Goal: Transaction & Acquisition: Purchase product/service

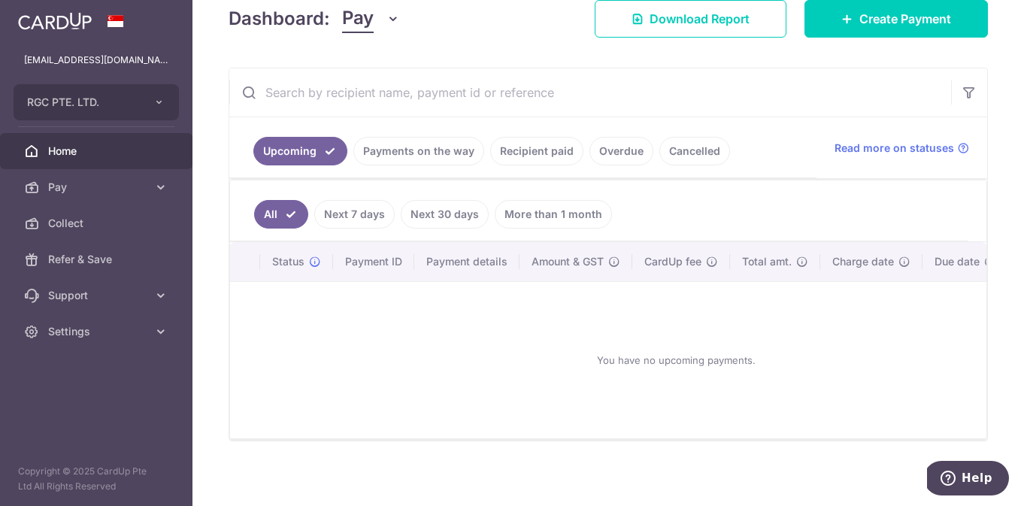
scroll to position [237, 0]
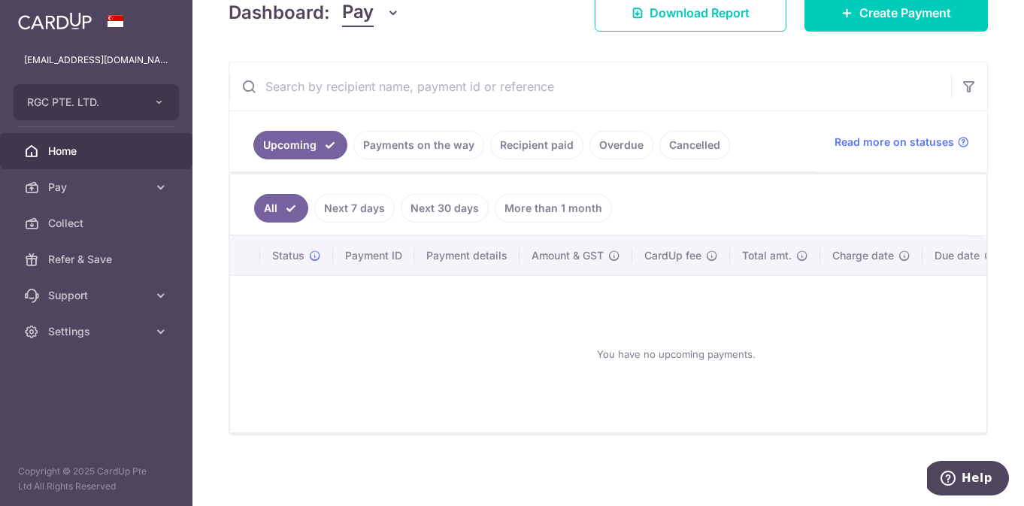
click at [537, 137] on link "Recipient paid" at bounding box center [536, 145] width 93 height 29
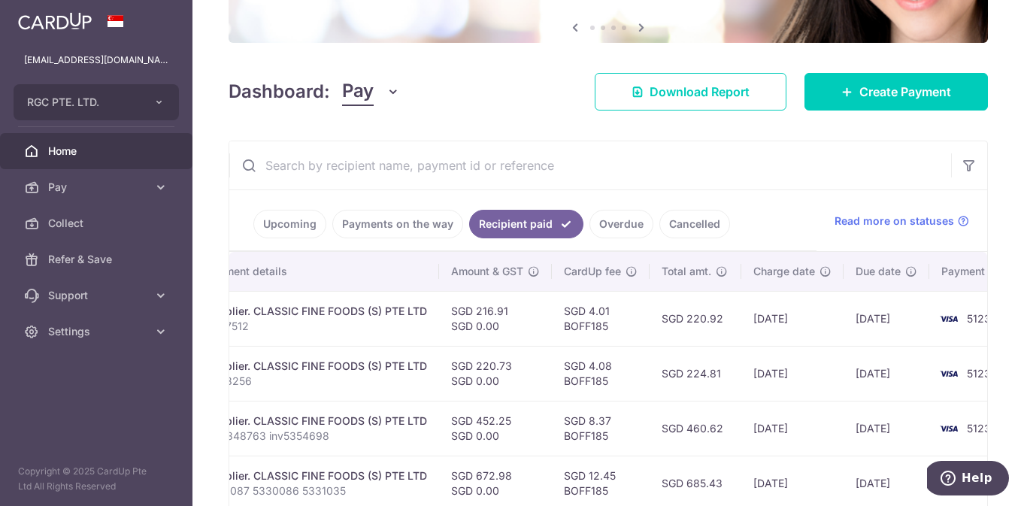
scroll to position [0, 0]
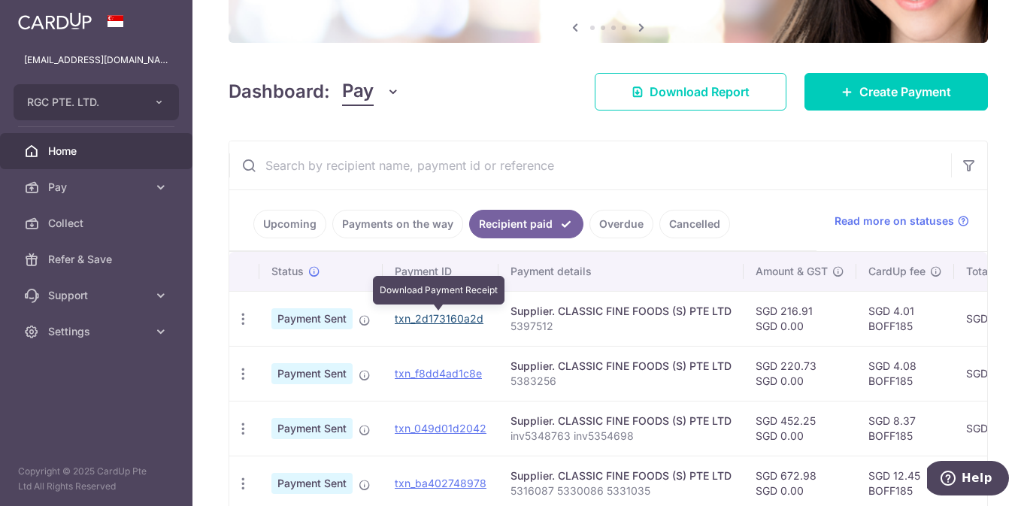
click at [422, 320] on link "txn_2d173160a2d" at bounding box center [439, 318] width 89 height 13
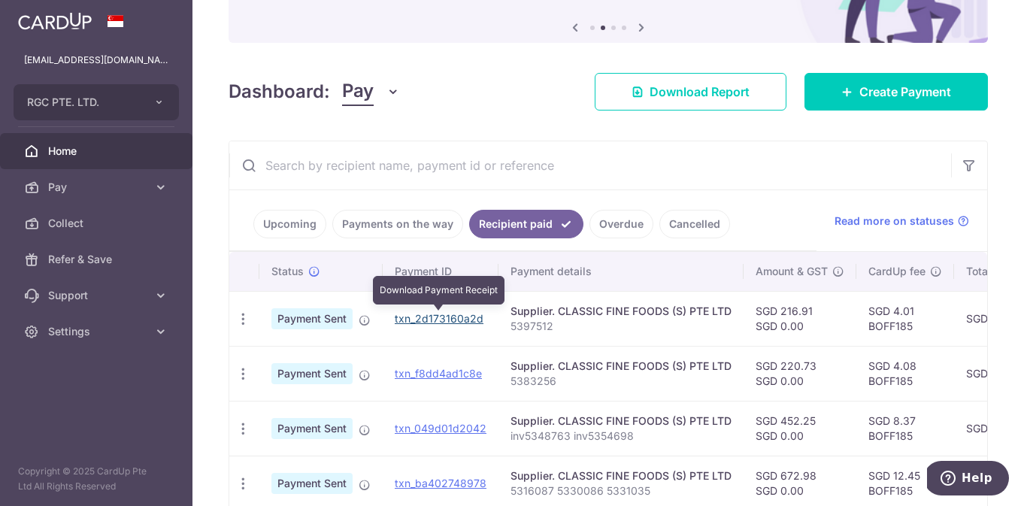
click at [425, 318] on link "txn_2d173160a2d" at bounding box center [439, 318] width 89 height 13
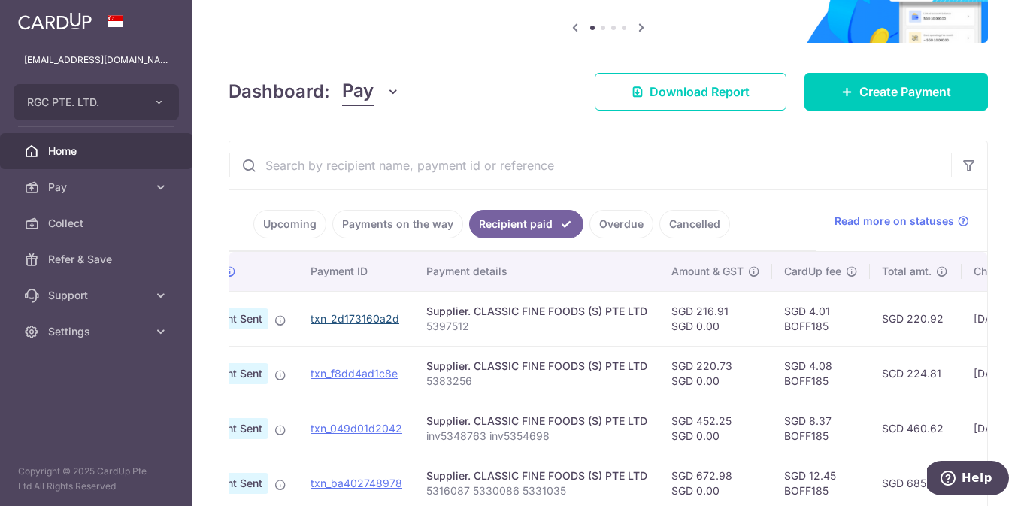
scroll to position [0, 80]
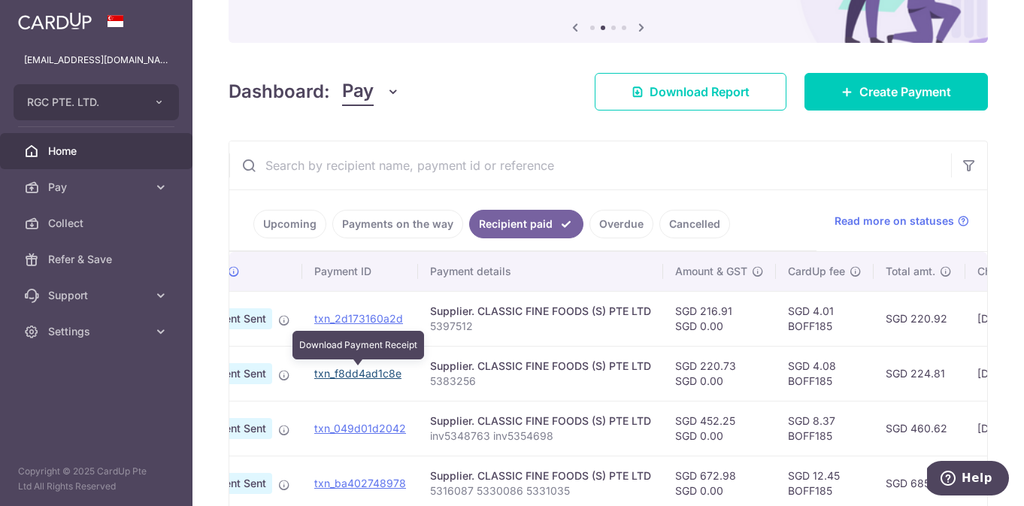
click at [346, 375] on link "txn_f8dd4ad1c8e" at bounding box center [357, 373] width 87 height 13
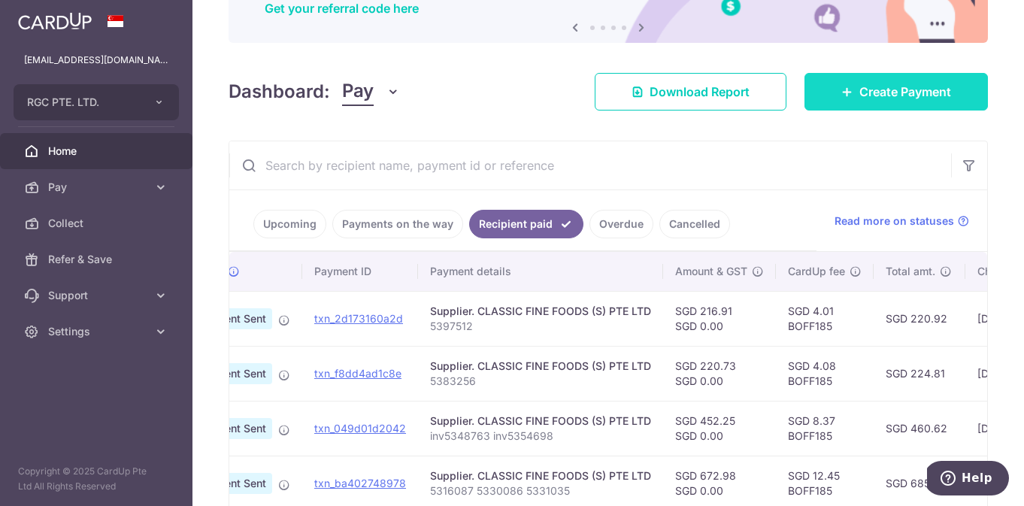
click at [864, 95] on span "Create Payment" at bounding box center [905, 92] width 92 height 18
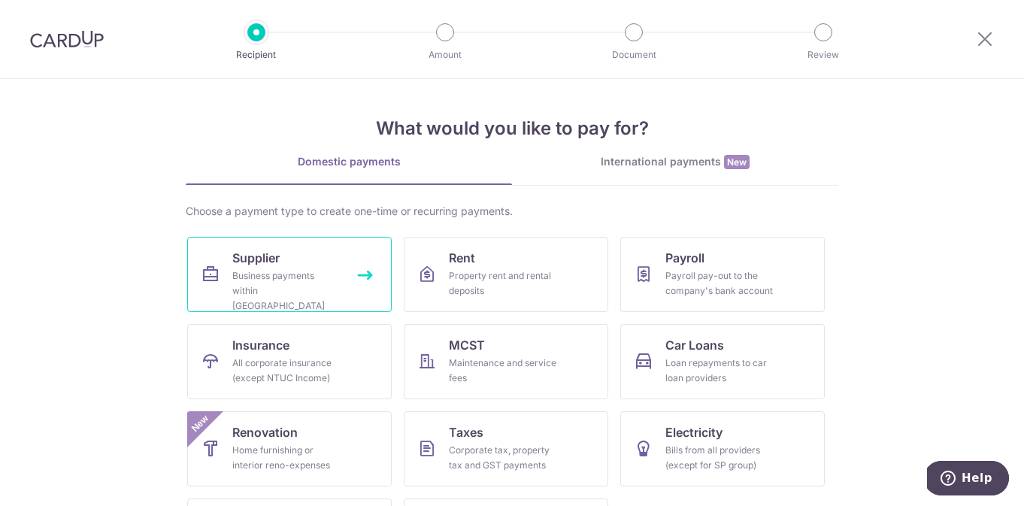
click at [263, 278] on div "Business payments within Singapore" at bounding box center [286, 290] width 108 height 45
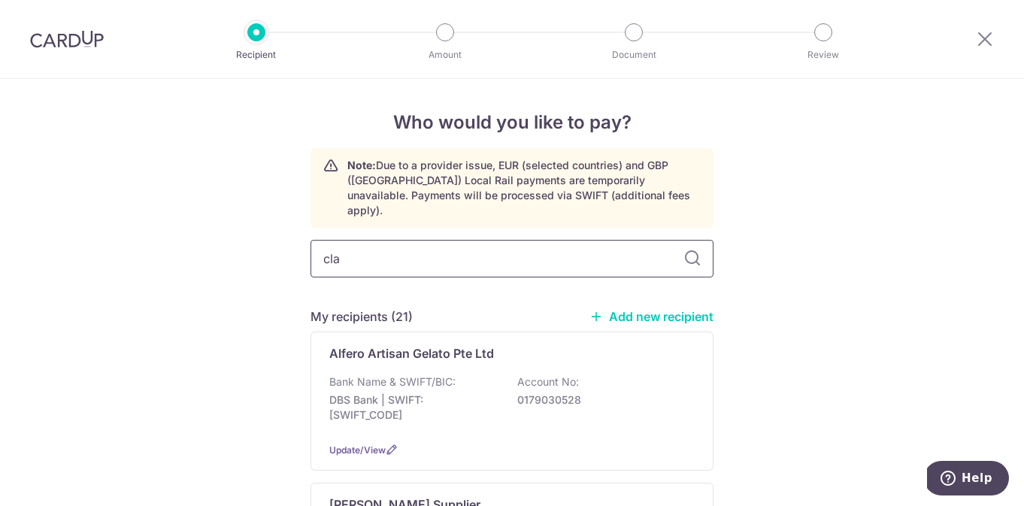
type input "clas"
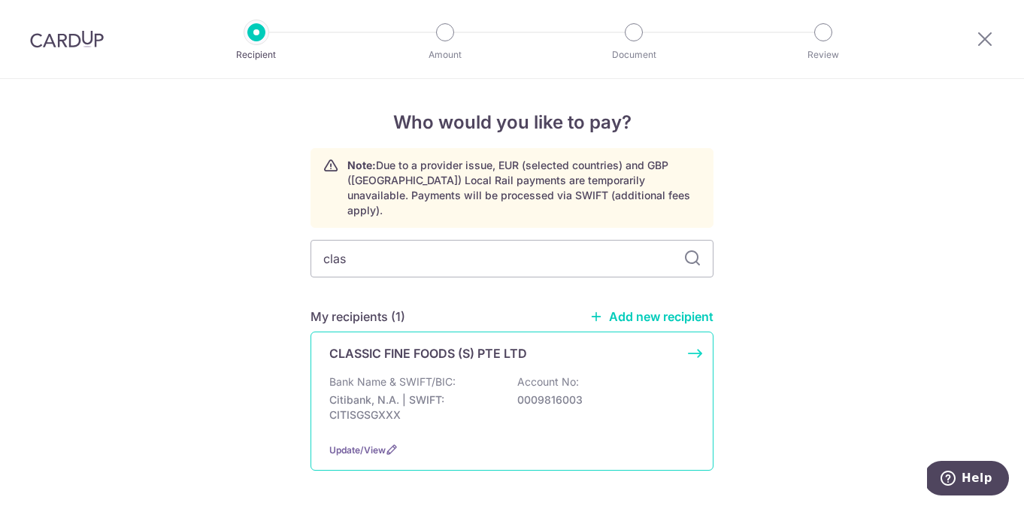
click at [364, 344] on p "CLASSIC FINE FOODS (S) PTE LTD" at bounding box center [428, 353] width 198 height 18
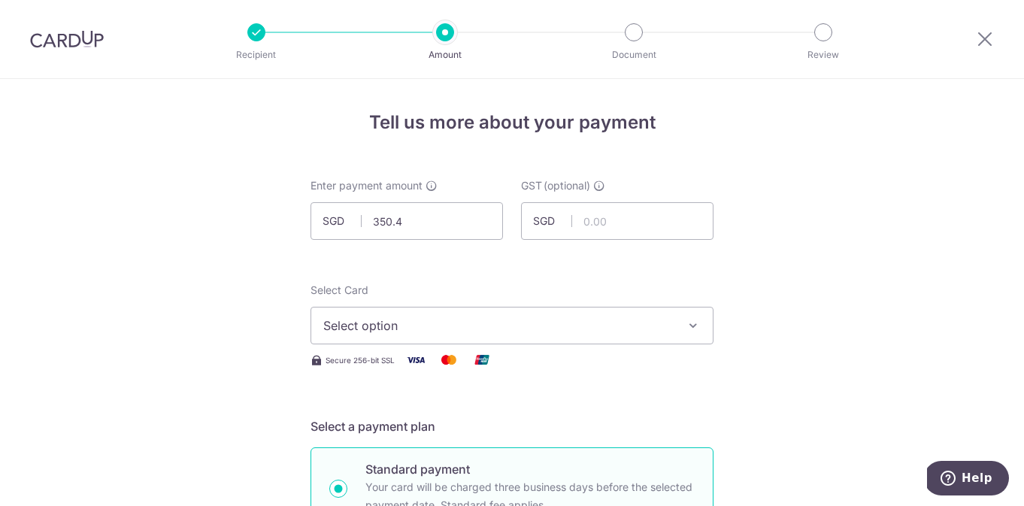
type input "350.44"
click at [396, 326] on span "Select option" at bounding box center [498, 326] width 350 height 18
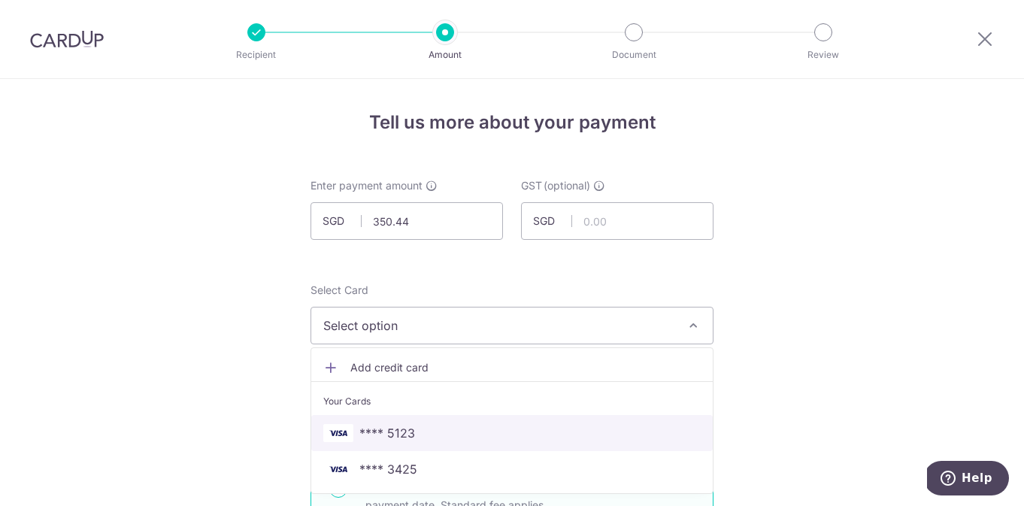
click at [397, 428] on span "**** 5123" at bounding box center [387, 433] width 56 height 18
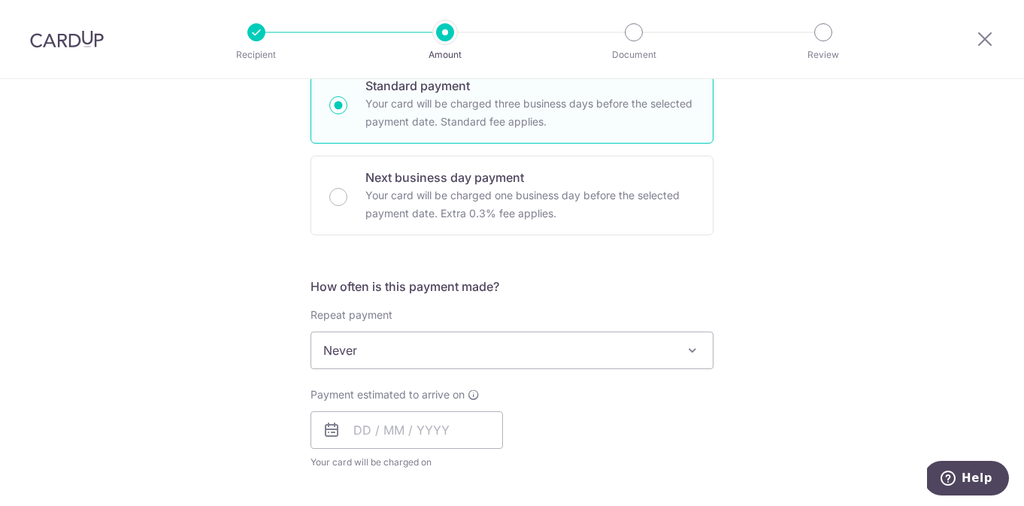
scroll to position [391, 0]
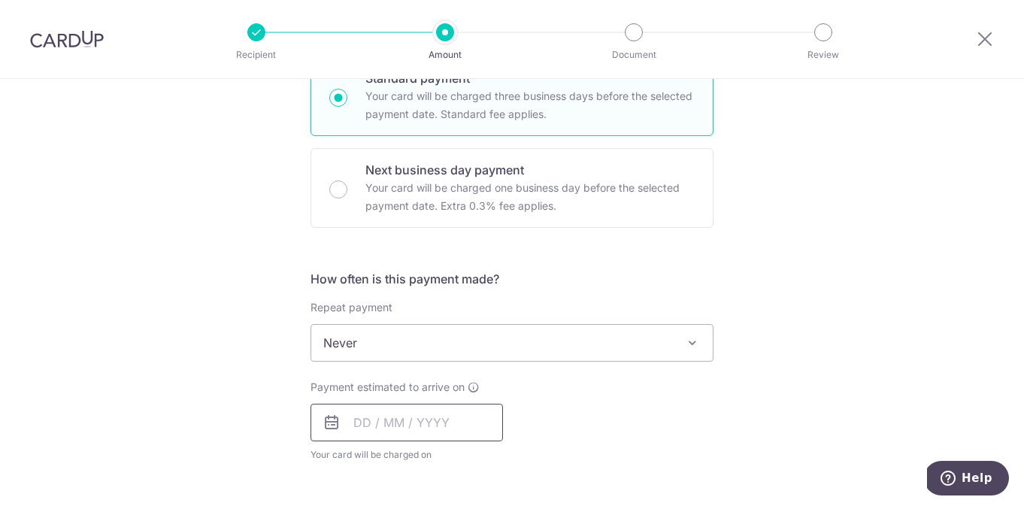
click at [485, 427] on input "text" at bounding box center [406, 423] width 192 height 38
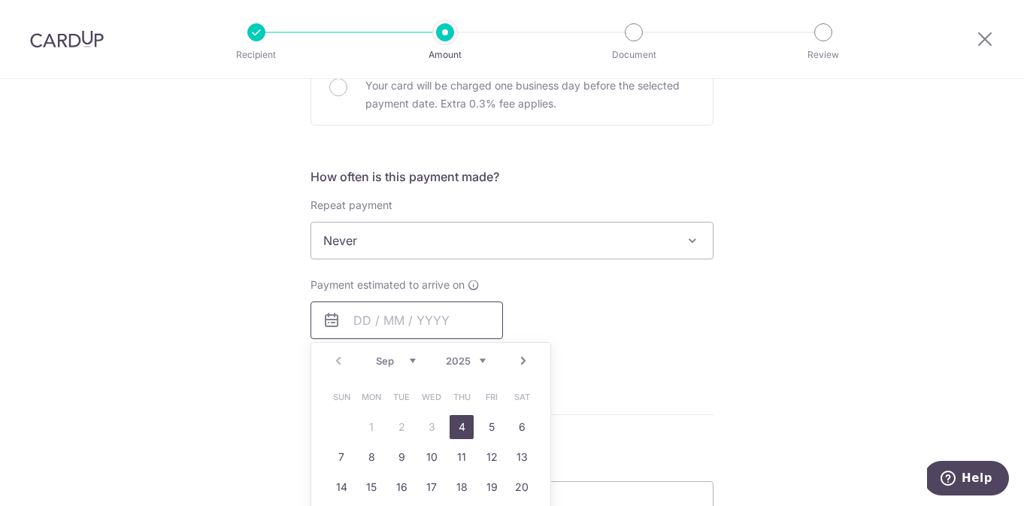
scroll to position [512, 0]
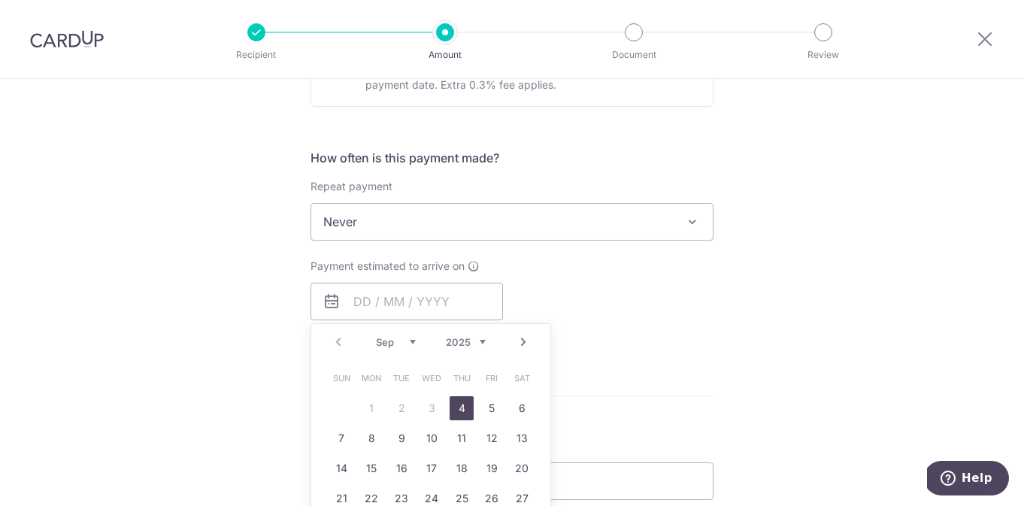
click at [459, 407] on link "4" at bounding box center [462, 408] width 24 height 24
type input "[DATE]"
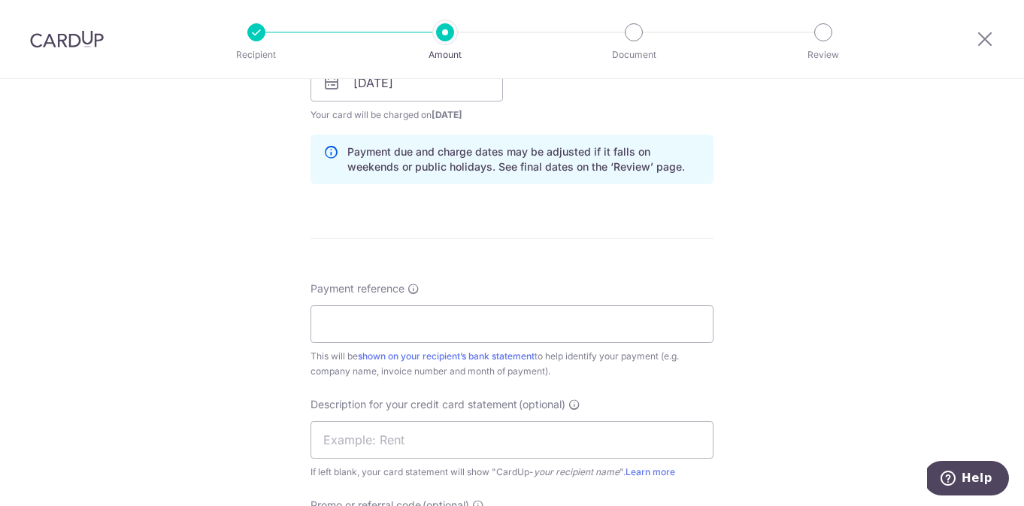
scroll to position [733, 0]
click at [335, 330] on input "Payment reference" at bounding box center [511, 322] width 403 height 38
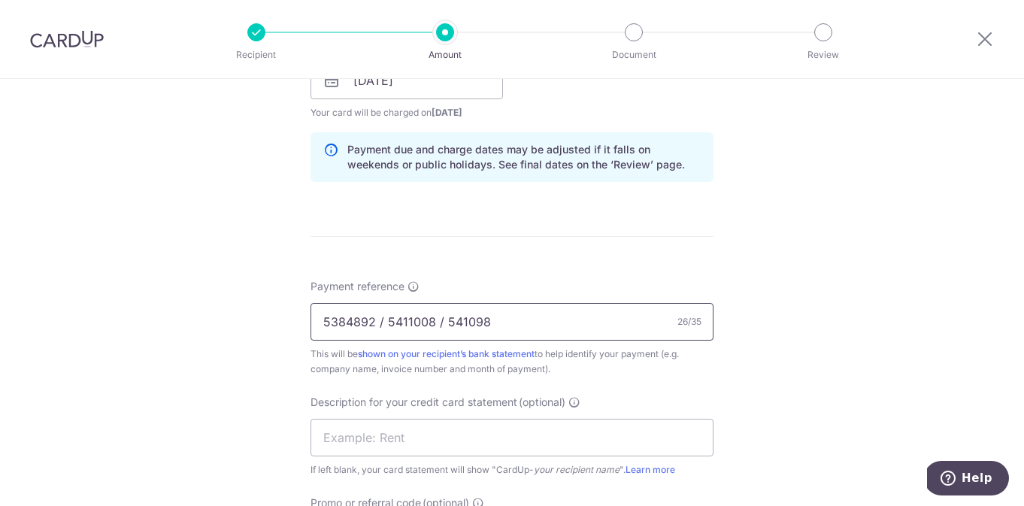
type input "5384892 / 5411008 / 5410984"
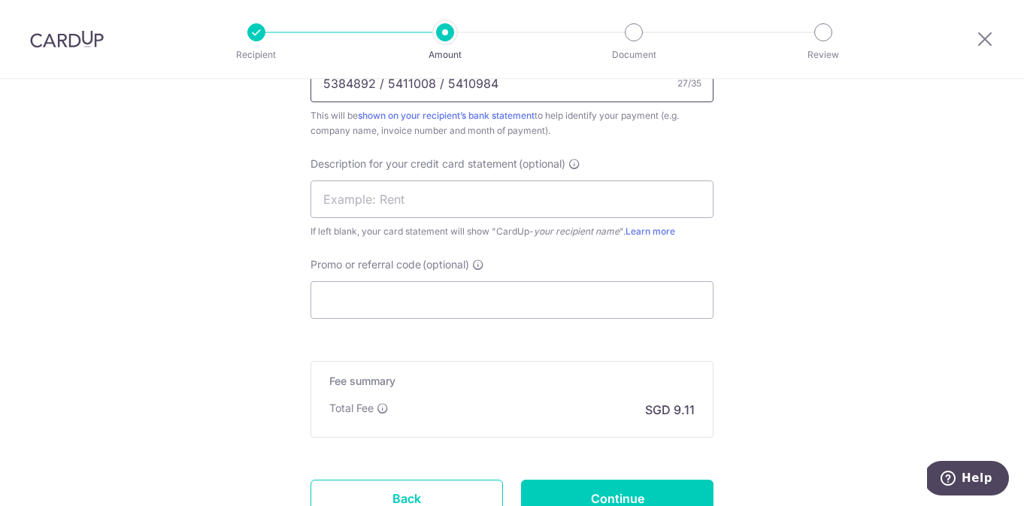
scroll to position [983, 0]
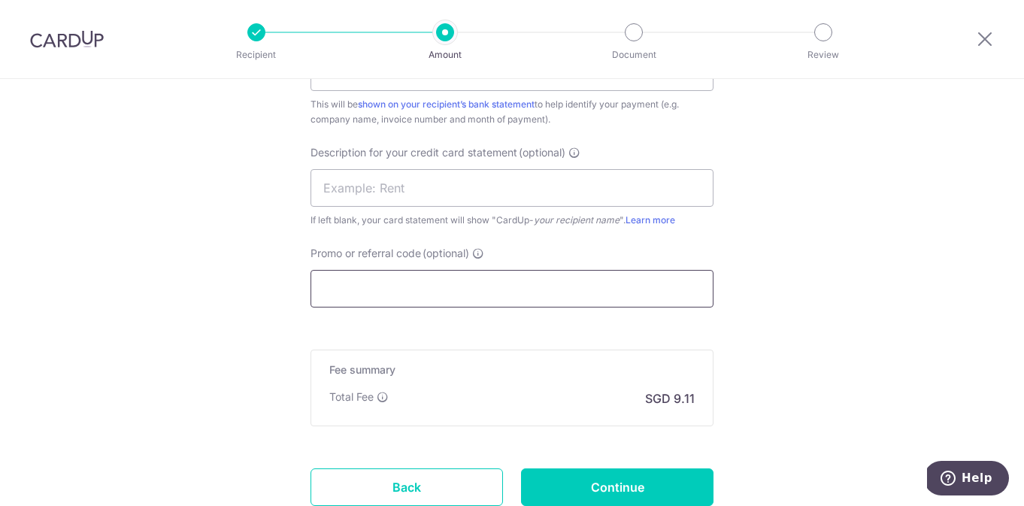
click at [352, 293] on input "Promo or referral code (optional)" at bounding box center [511, 289] width 403 height 38
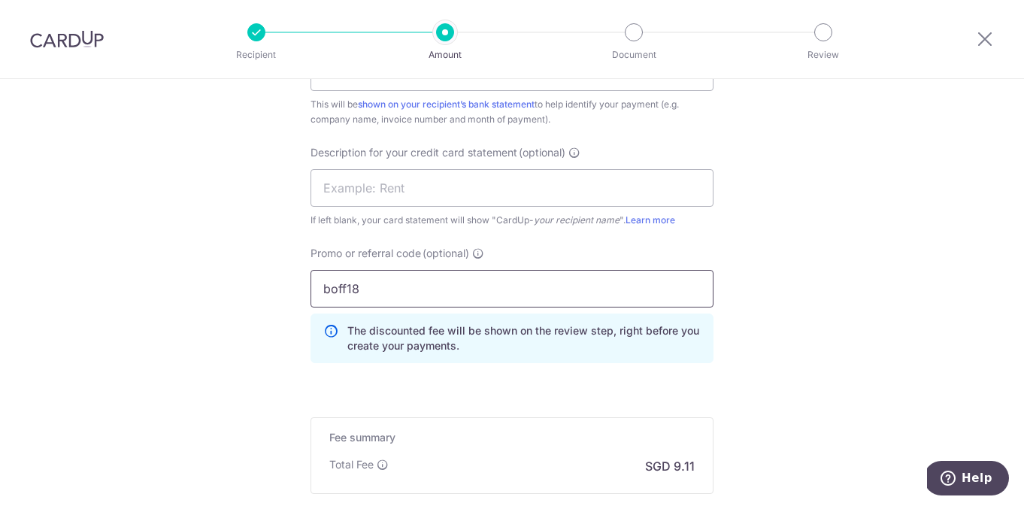
type input "boff185"
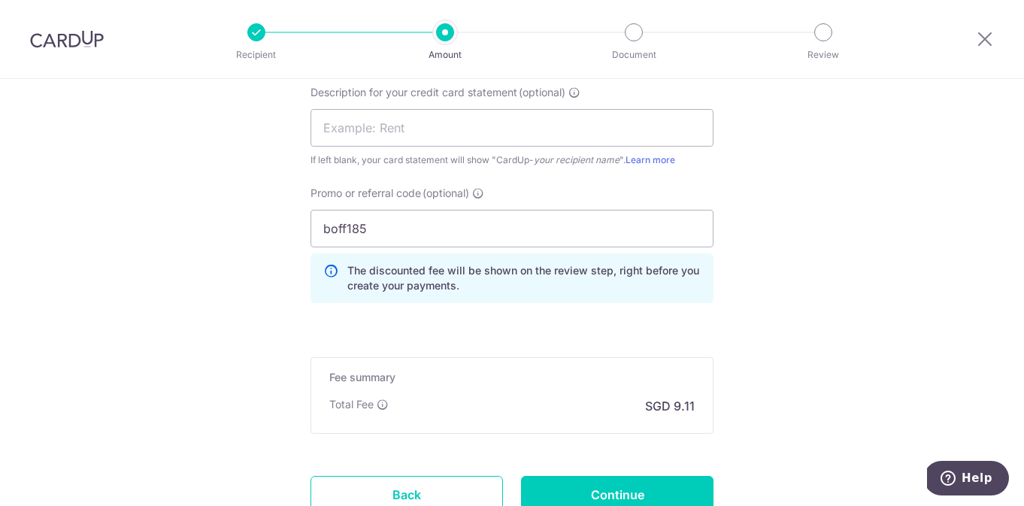
scroll to position [1104, 0]
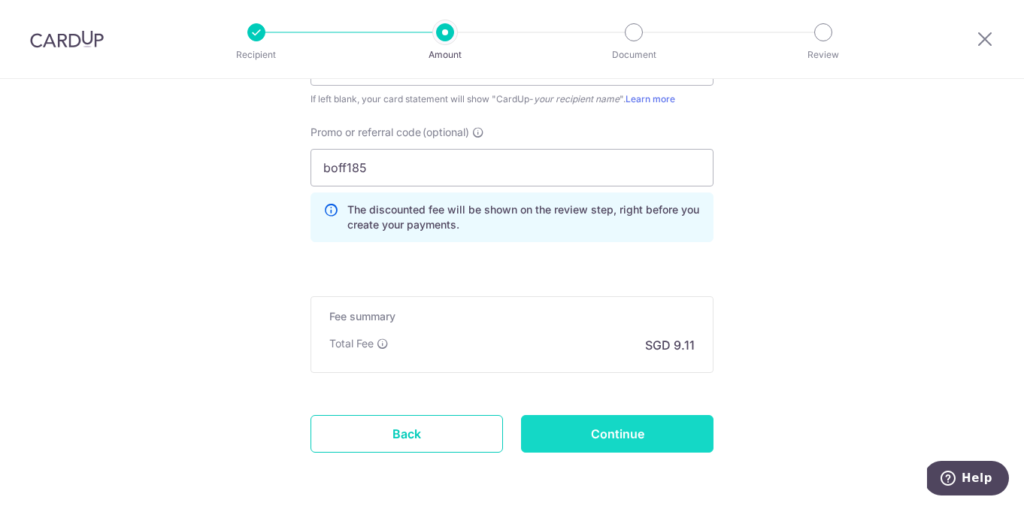
click at [613, 432] on input "Continue" at bounding box center [617, 434] width 192 height 38
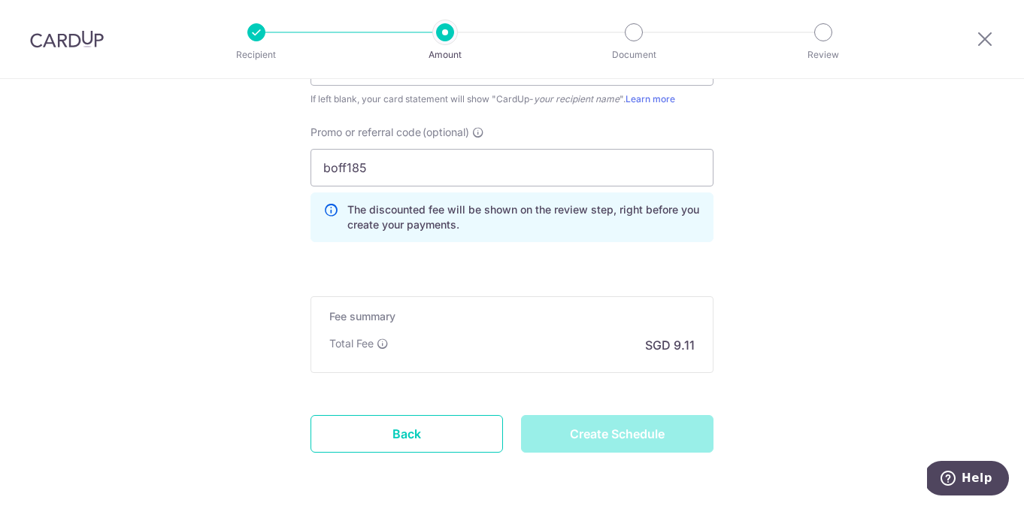
type input "Create Schedule"
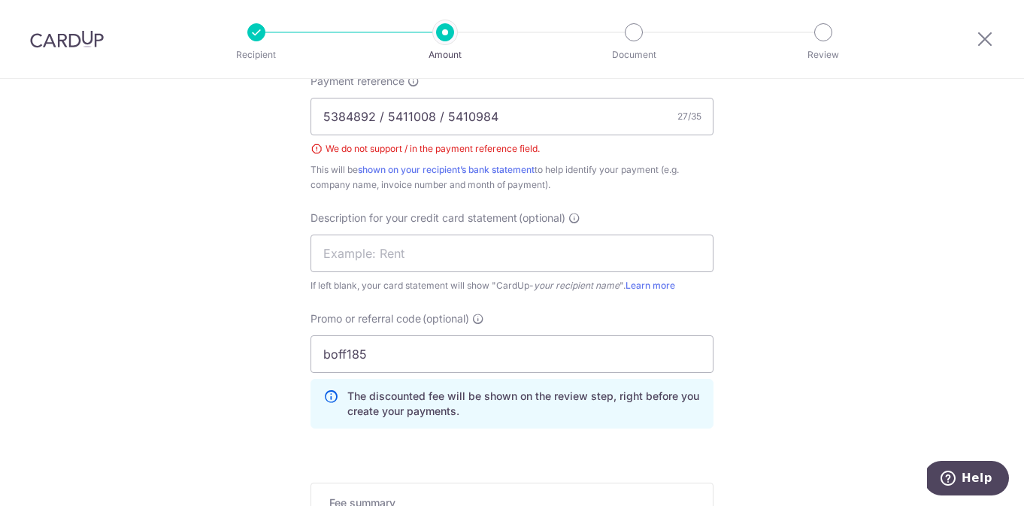
scroll to position [914, 0]
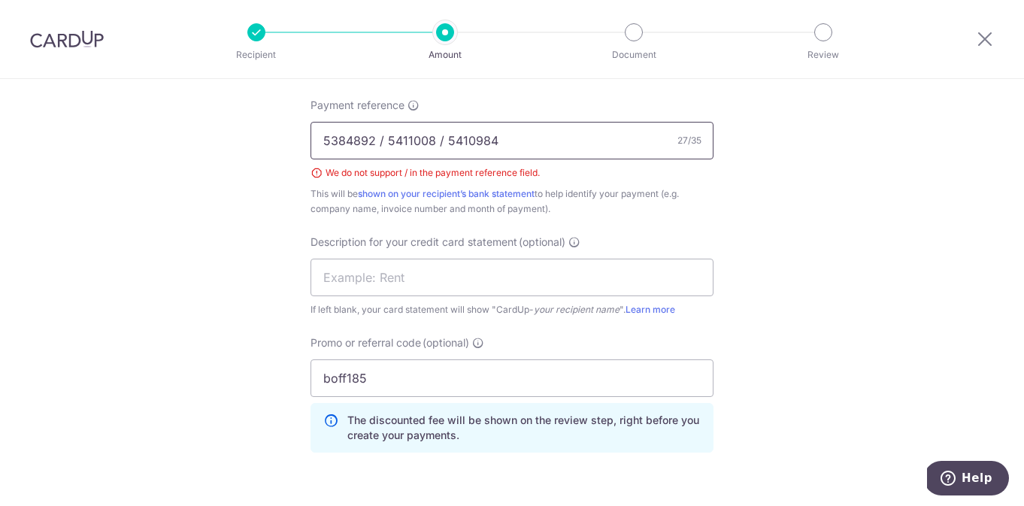
click at [440, 139] on input "5384892 / 5411008 / 5410984" at bounding box center [511, 141] width 403 height 38
click at [383, 142] on input "5384892 / 5411008 , 5410984" at bounding box center [511, 141] width 403 height 38
type input "5384892 , 5411008 , 5410984"
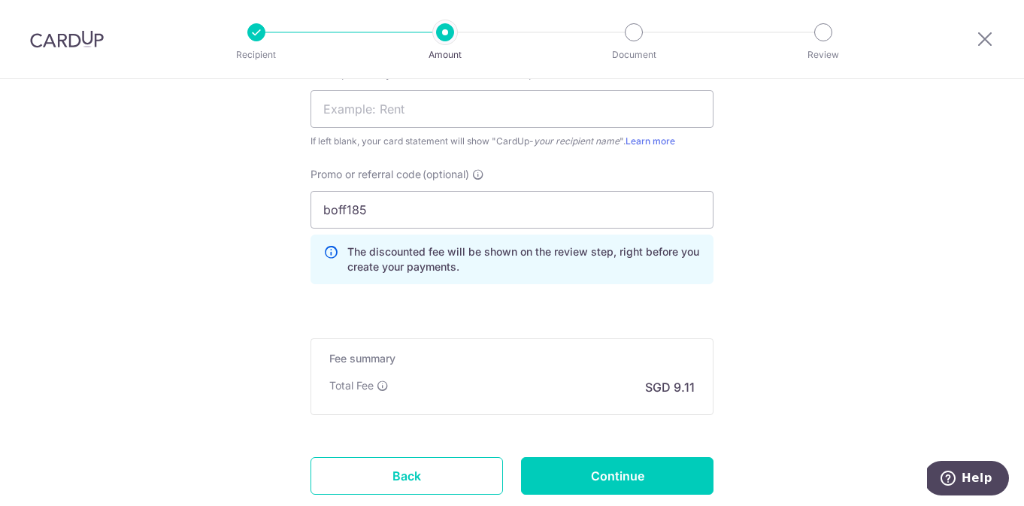
scroll to position [1184, 0]
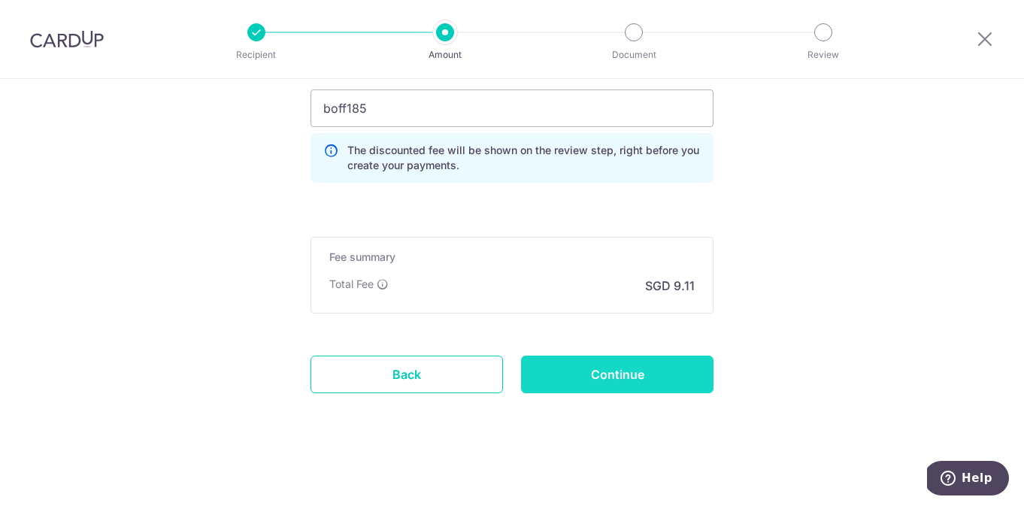
click at [600, 370] on input "Continue" at bounding box center [617, 375] width 192 height 38
type input "Create Schedule"
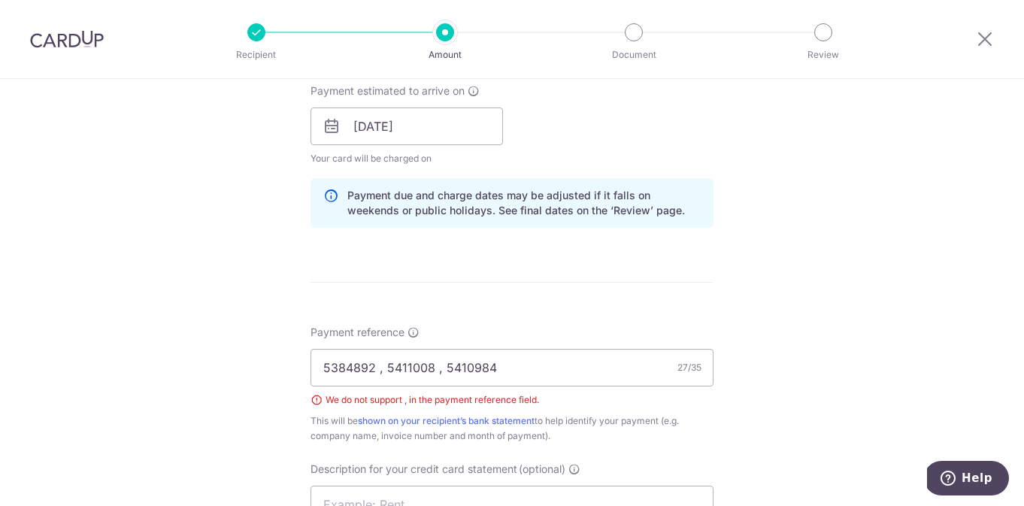
scroll to position [686, 0]
click at [438, 369] on input "5384892 , 5411008 , 5410984" at bounding box center [511, 369] width 403 height 38
click at [382, 372] on input "5384892 , 5411008 5410984" at bounding box center [511, 369] width 403 height 38
click at [428, 368] on input "5384892 5411008 5410984" at bounding box center [511, 369] width 403 height 38
click at [316, 369] on input "5384892 5411008 5410984" at bounding box center [511, 369] width 403 height 38
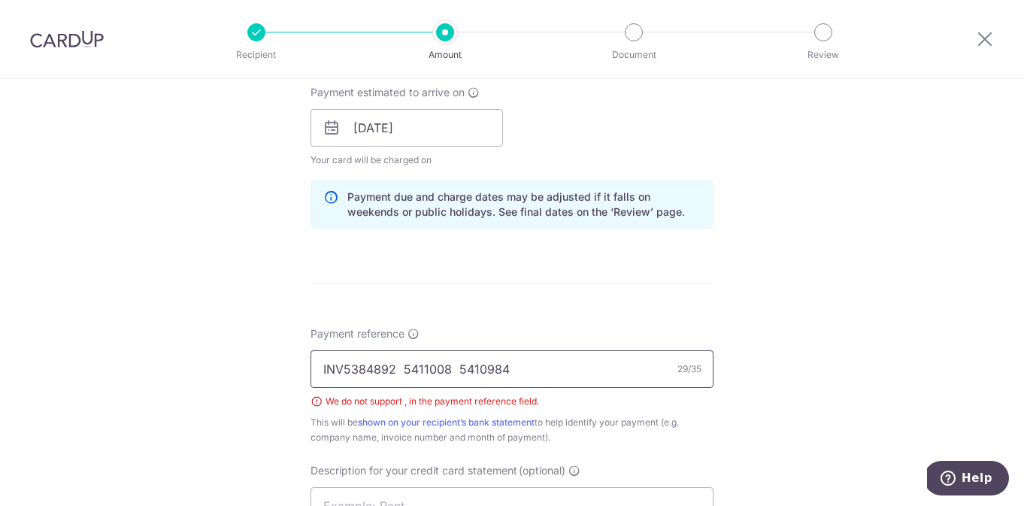
type input "INV 5384892 5411008 5410984"
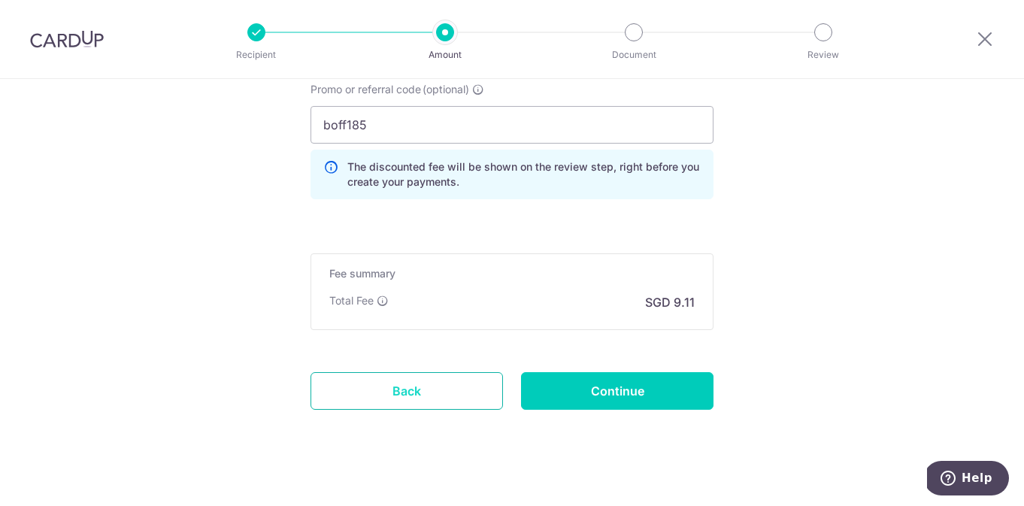
scroll to position [1184, 0]
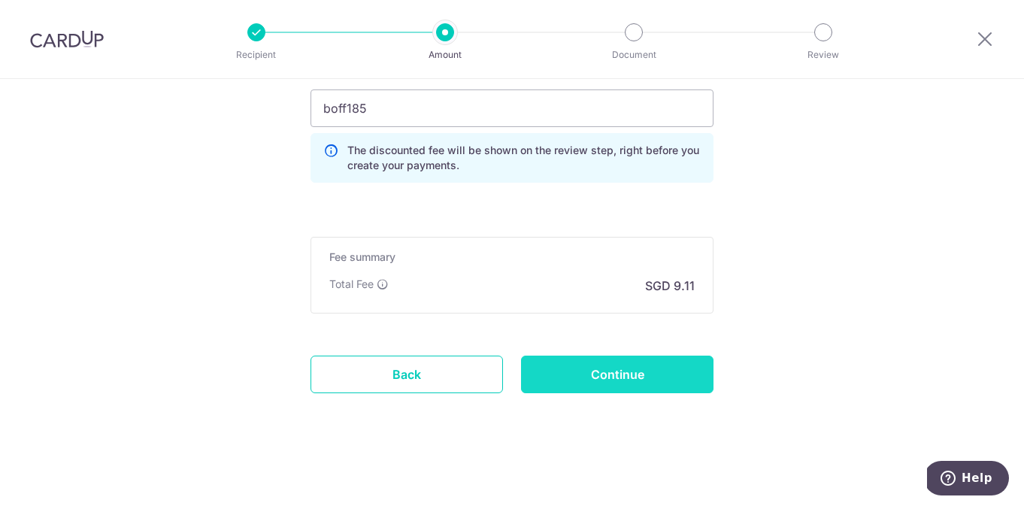
click at [652, 383] on input "Continue" at bounding box center [617, 375] width 192 height 38
type input "Create Schedule"
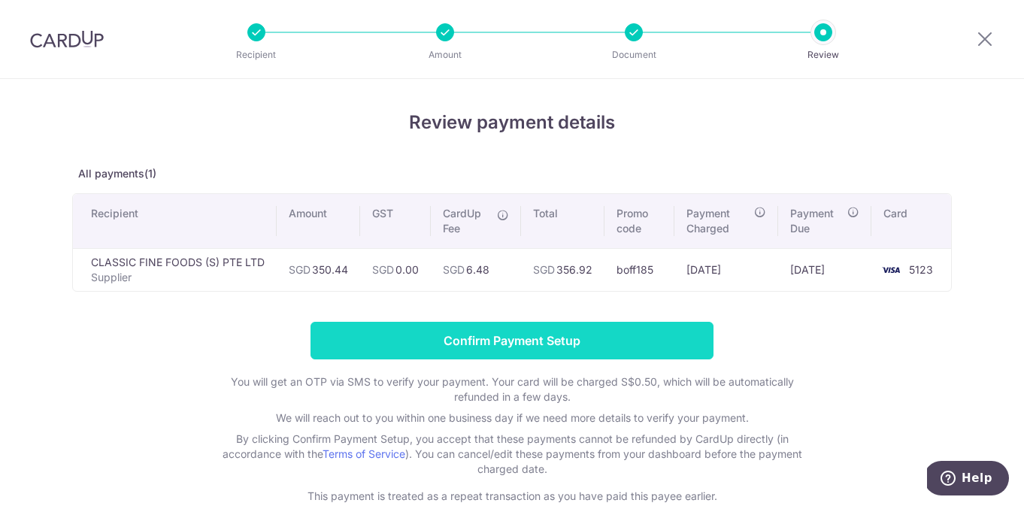
click at [496, 347] on input "Confirm Payment Setup" at bounding box center [511, 341] width 403 height 38
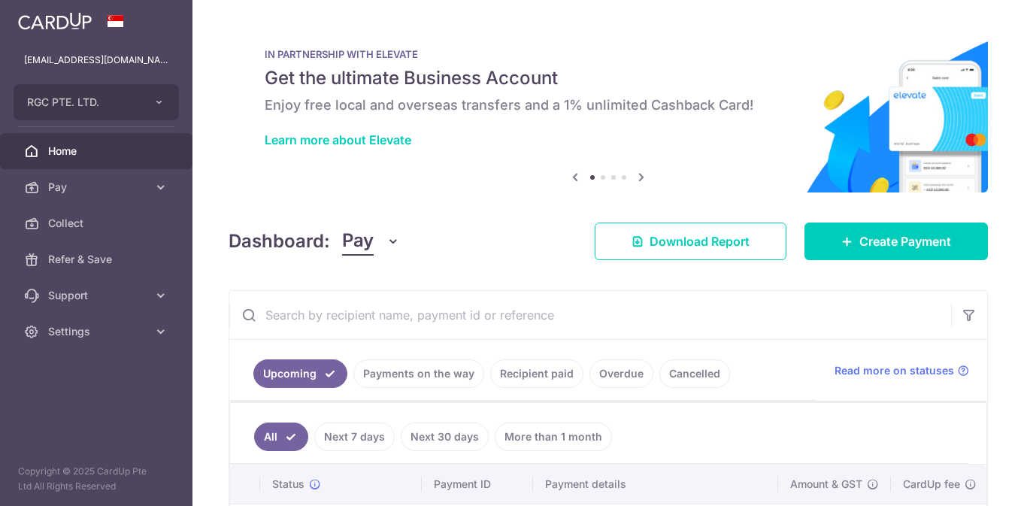
scroll to position [117, 0]
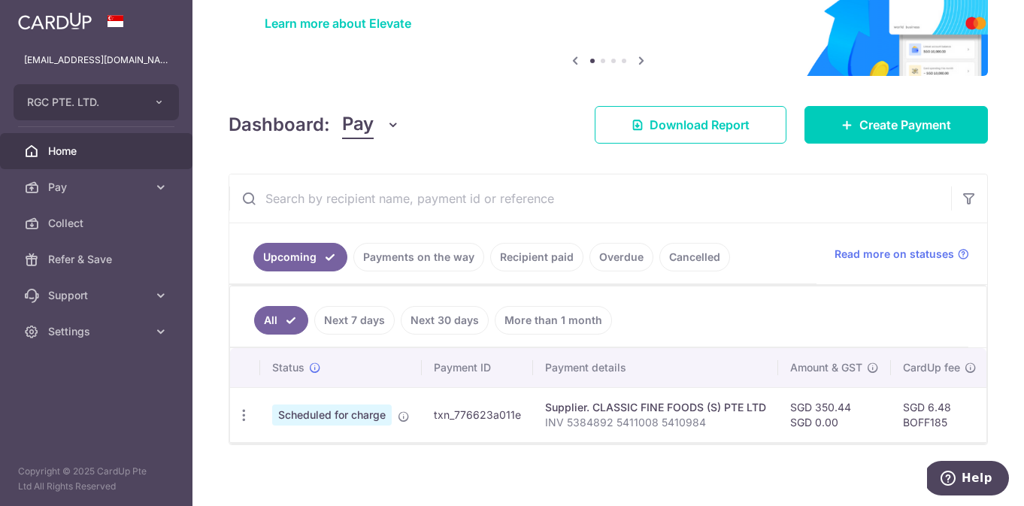
click at [527, 255] on link "Recipient paid" at bounding box center [536, 257] width 93 height 29
